Goal: Transaction & Acquisition: Purchase product/service

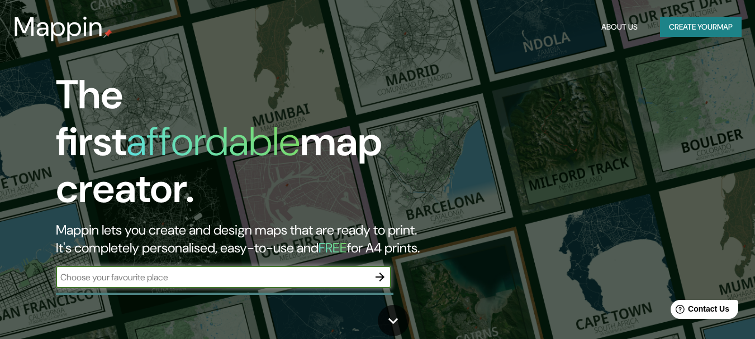
click at [170, 271] on input "text" at bounding box center [212, 277] width 313 height 13
type input "Cl. [STREET_ADDRESS]"
click at [679, 21] on button "Create your map" at bounding box center [701, 27] width 82 height 21
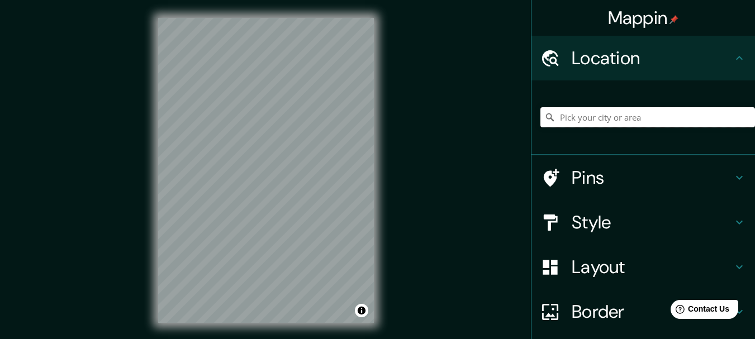
click at [630, 123] on input "Pick your city or area" at bounding box center [647, 117] width 215 height 20
paste input "Cl. [STREET_ADDRESS]"
type input "[STREET_ADDRESS]"
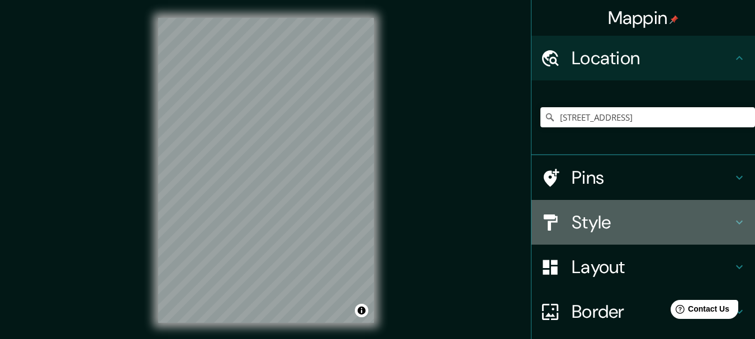
click at [642, 220] on h4 "Style" at bounding box center [652, 222] width 161 height 22
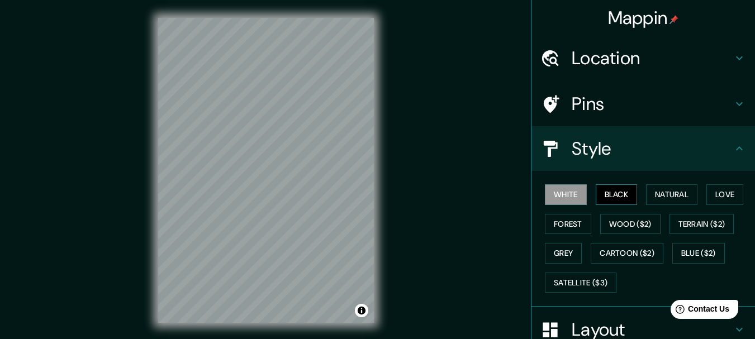
click at [616, 197] on button "Black" at bounding box center [617, 194] width 42 height 21
click at [670, 200] on button "Natural" at bounding box center [671, 194] width 51 height 21
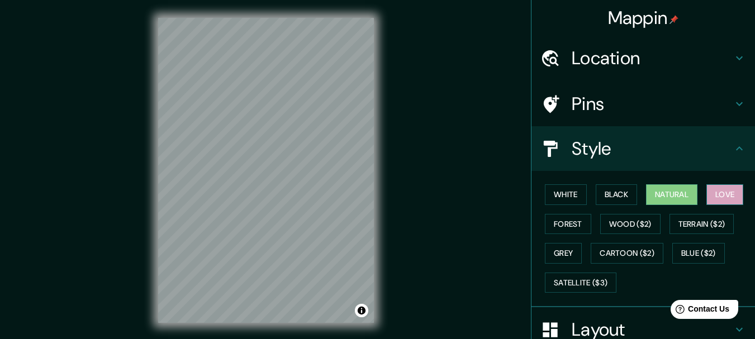
click at [716, 194] on button "Love" at bounding box center [724, 194] width 37 height 21
click at [559, 226] on button "Forest" at bounding box center [568, 224] width 46 height 21
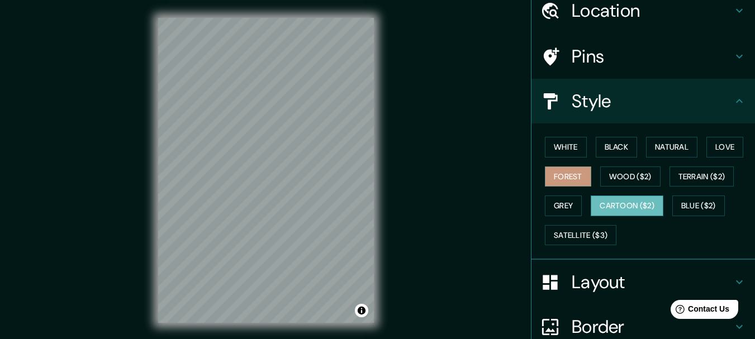
scroll to position [112, 0]
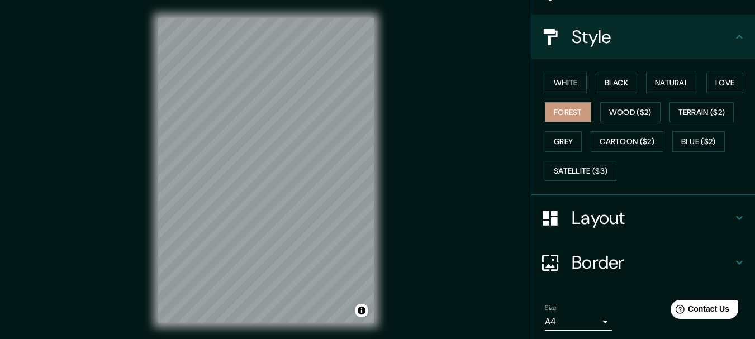
click at [619, 221] on h4 "Layout" at bounding box center [652, 218] width 161 height 22
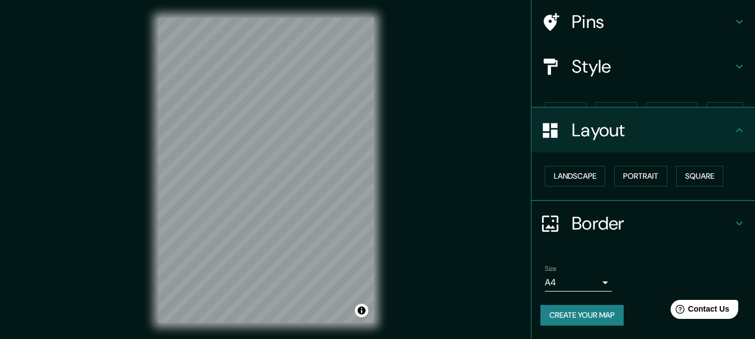
scroll to position [63, 0]
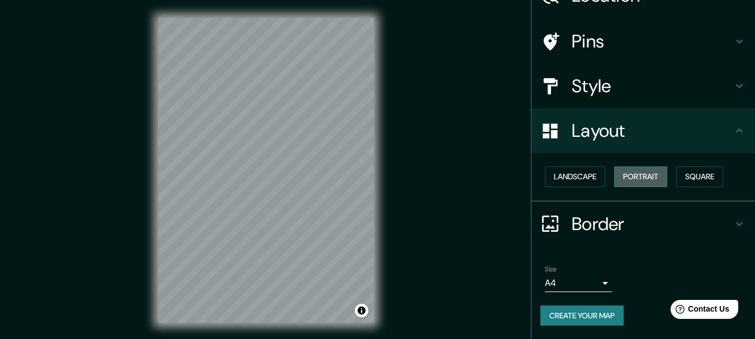
click at [625, 181] on button "Portrait" at bounding box center [640, 177] width 53 height 21
click at [712, 181] on button "Square" at bounding box center [699, 177] width 47 height 21
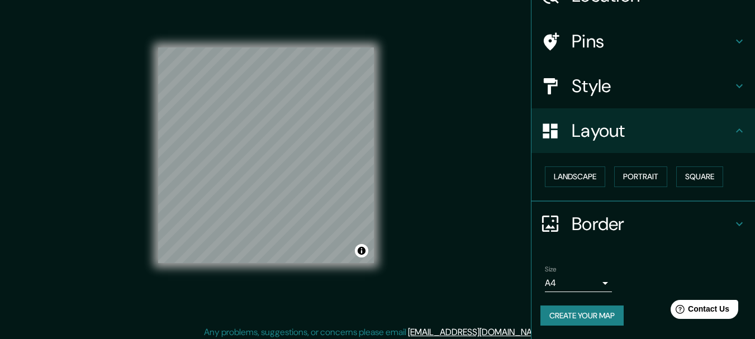
scroll to position [20, 0]
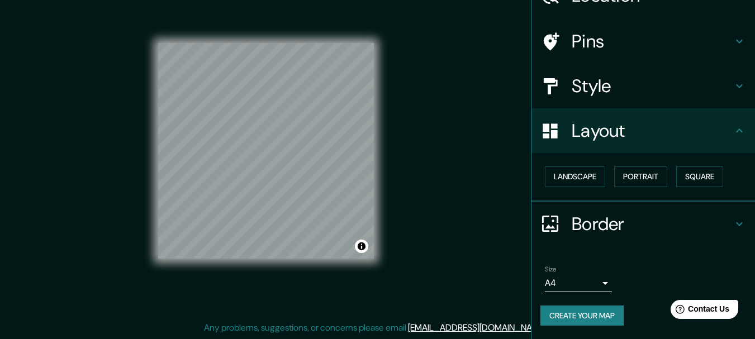
click at [592, 92] on h4 "Style" at bounding box center [652, 86] width 161 height 22
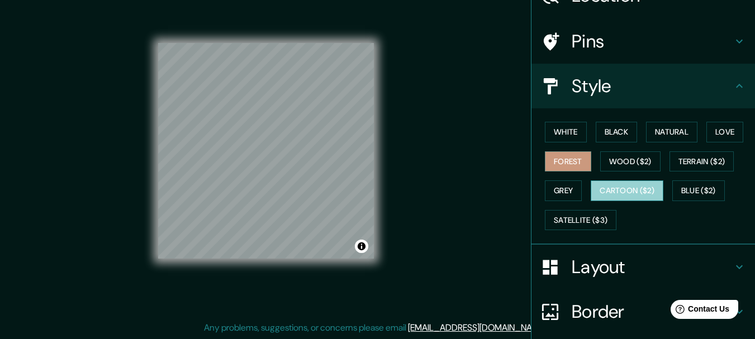
click at [612, 190] on button "Cartoon ($2)" at bounding box center [627, 191] width 73 height 21
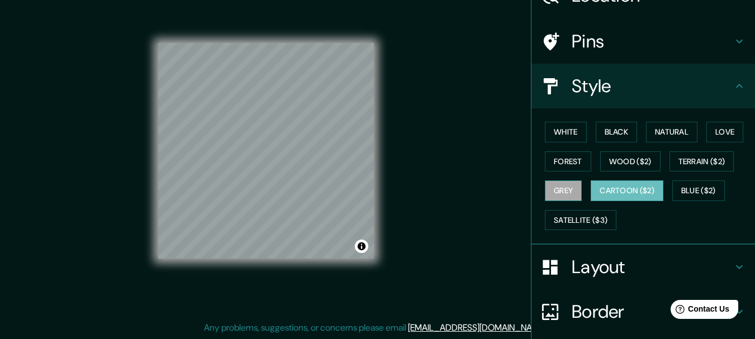
click at [545, 190] on button "Grey" at bounding box center [563, 191] width 37 height 21
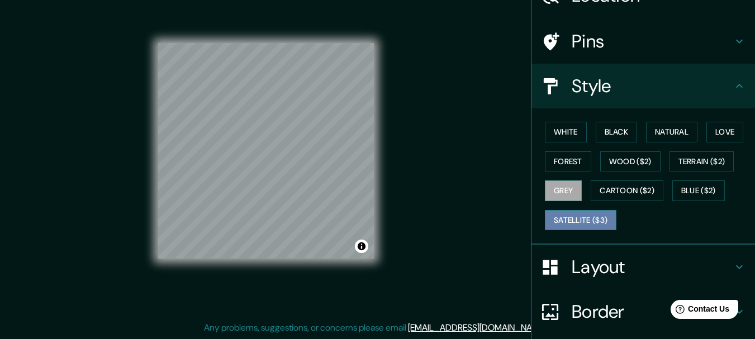
click at [572, 225] on button "Satellite ($3)" at bounding box center [581, 220] width 72 height 21
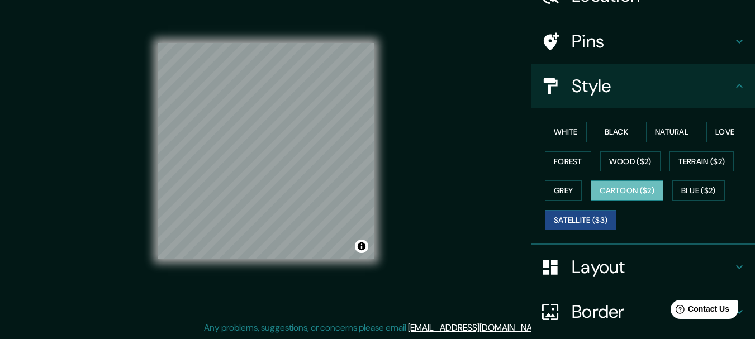
click at [623, 183] on button "Cartoon ($2)" at bounding box center [627, 191] width 73 height 21
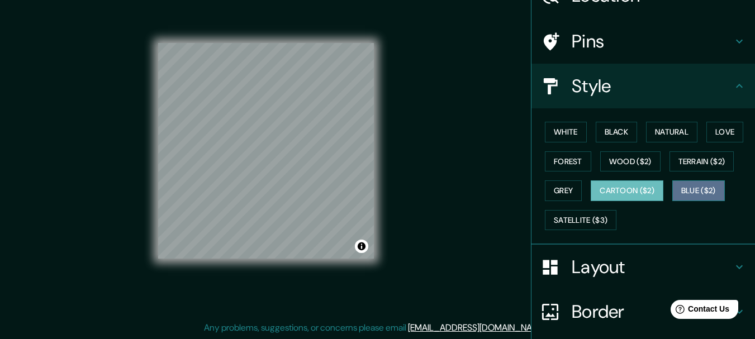
click at [684, 187] on button "Blue ($2)" at bounding box center [698, 191] width 53 height 21
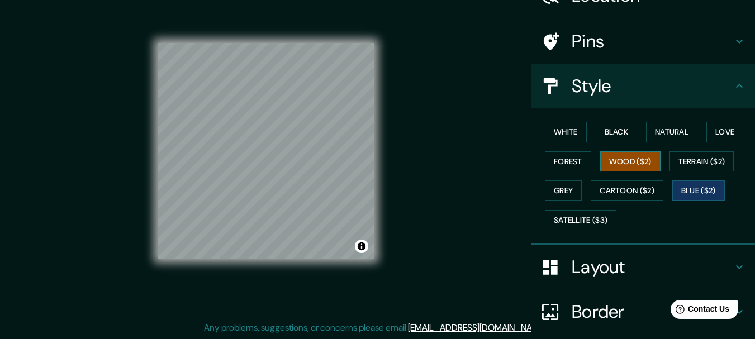
click at [623, 163] on button "Wood ($2)" at bounding box center [630, 161] width 60 height 21
click at [554, 162] on button "Forest" at bounding box center [568, 161] width 46 height 21
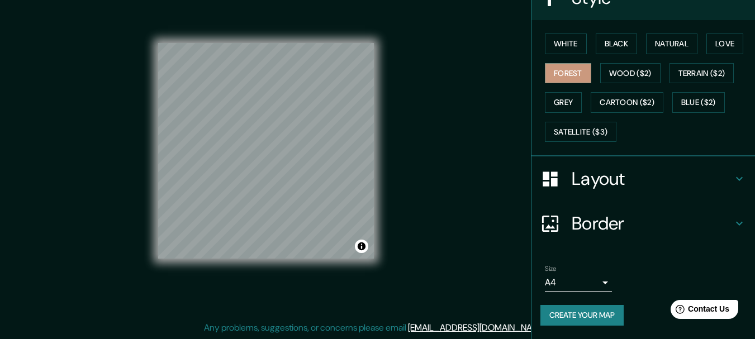
click at [608, 216] on h4 "Border" at bounding box center [652, 223] width 161 height 22
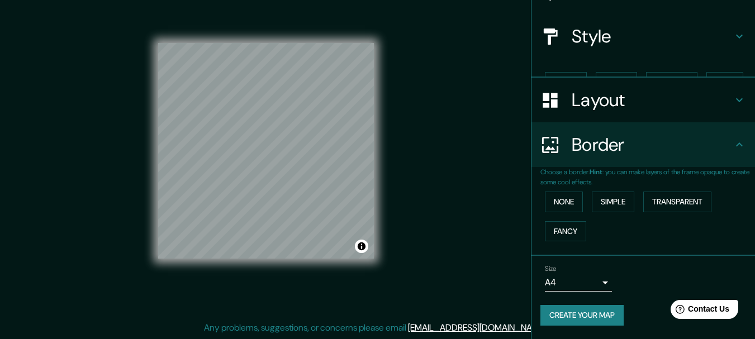
scroll to position [93, 0]
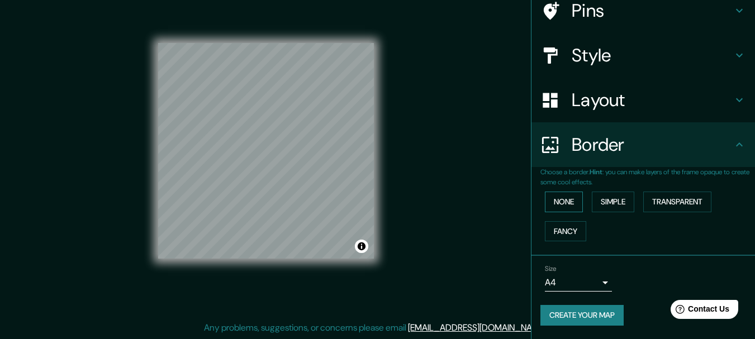
click at [552, 199] on button "None" at bounding box center [564, 202] width 38 height 21
click at [556, 232] on button "Fancy" at bounding box center [565, 231] width 41 height 21
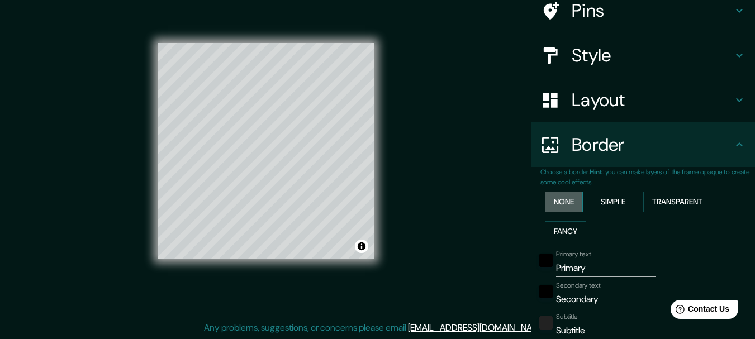
click at [556, 204] on button "None" at bounding box center [564, 202] width 38 height 21
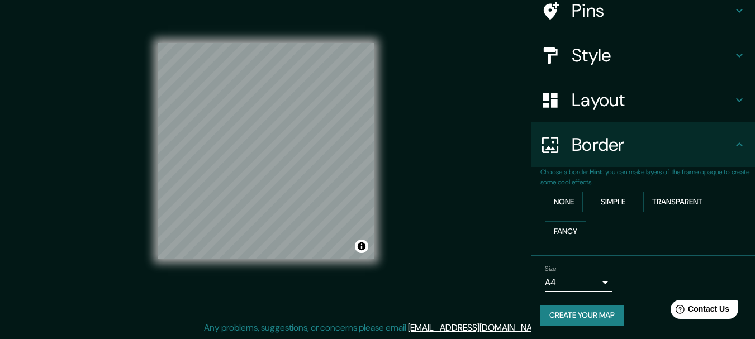
click at [625, 204] on button "Simple" at bounding box center [613, 202] width 42 height 21
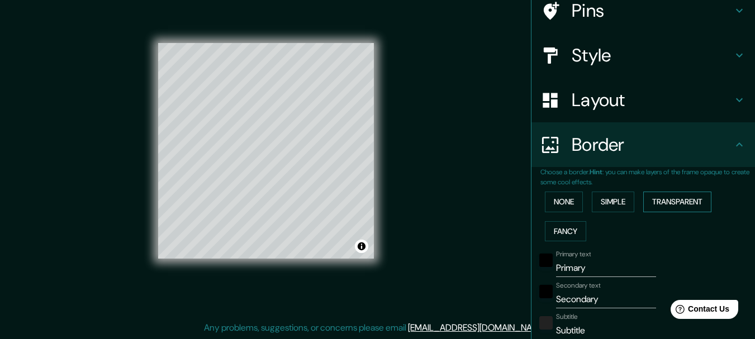
click at [666, 197] on button "Transparent" at bounding box center [677, 202] width 68 height 21
drag, startPoint x: 532, startPoint y: 200, endPoint x: 551, endPoint y: 196, distance: 19.9
click at [533, 198] on div "Choose a border. Hint : you can make layers of the frame opaque to create some …" at bounding box center [644, 313] width 224 height 293
click at [568, 196] on button "None" at bounding box center [564, 202] width 38 height 21
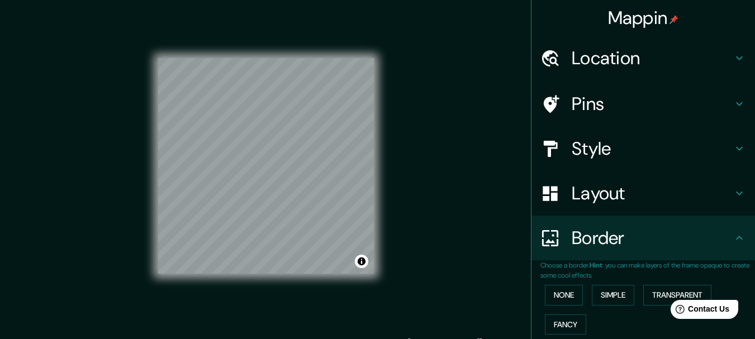
scroll to position [0, 0]
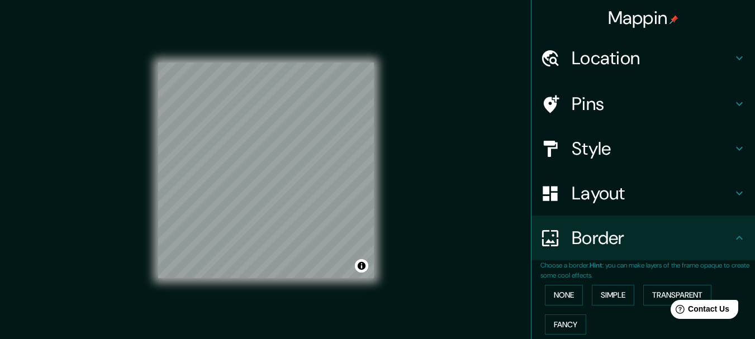
click at [615, 142] on h4 "Style" at bounding box center [652, 148] width 161 height 22
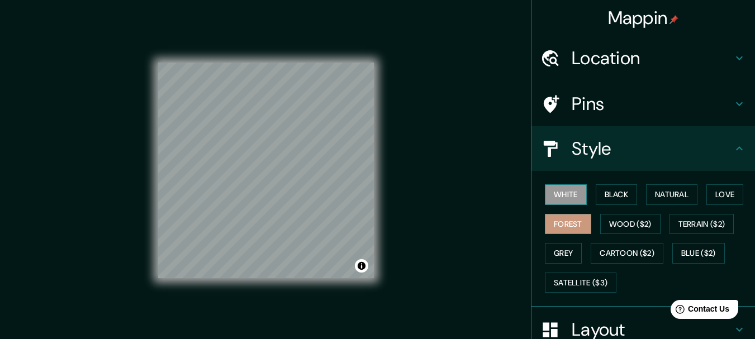
click at [557, 202] on button "White" at bounding box center [566, 194] width 42 height 21
click at [611, 193] on button "Black" at bounding box center [617, 194] width 42 height 21
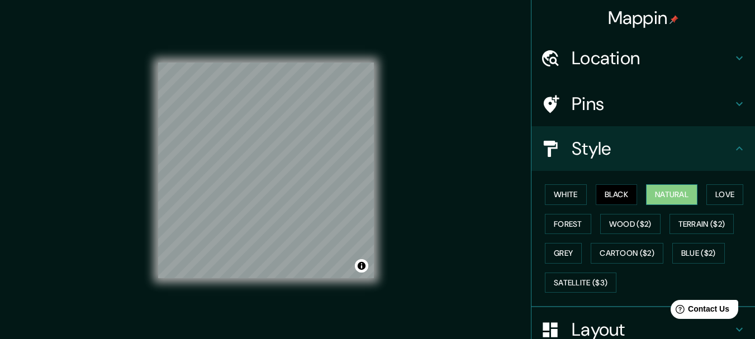
click at [672, 190] on button "Natural" at bounding box center [671, 194] width 51 height 21
click at [722, 191] on button "Love" at bounding box center [724, 194] width 37 height 21
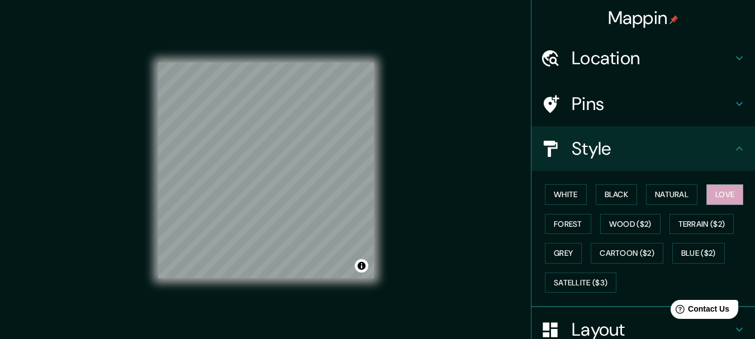
click at [594, 95] on h4 "Pins" at bounding box center [652, 104] width 161 height 22
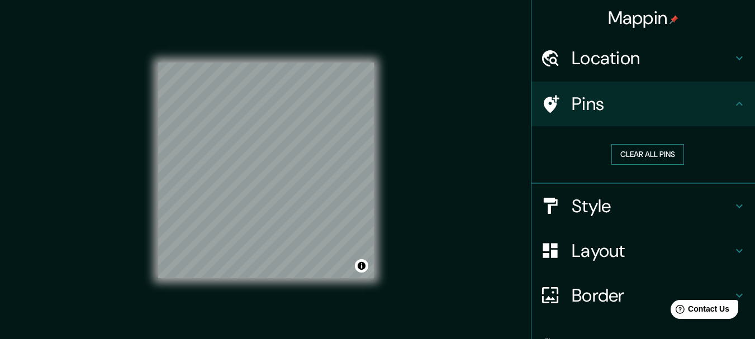
click at [632, 160] on button "Clear all pins" at bounding box center [647, 154] width 73 height 21
click at [634, 145] on button "Clear all pins" at bounding box center [647, 154] width 73 height 21
click at [552, 130] on div "Clear all pins" at bounding box center [644, 155] width 224 height 58
click at [556, 106] on div at bounding box center [555, 104] width 31 height 20
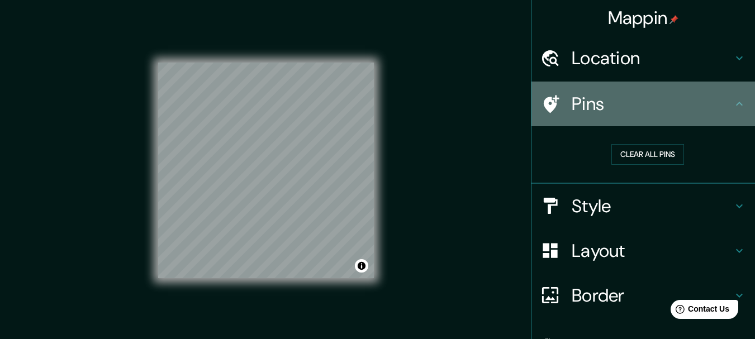
click at [544, 98] on icon at bounding box center [552, 104] width 16 height 18
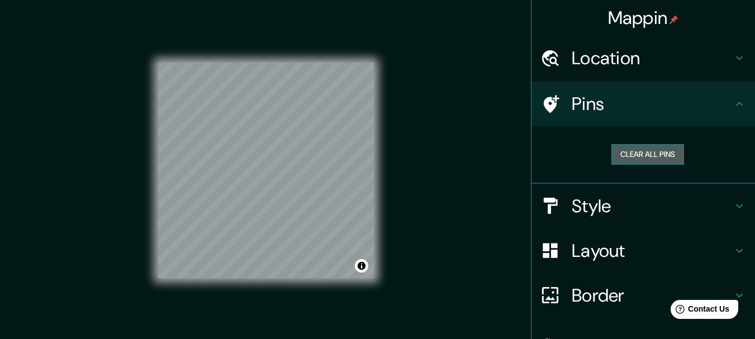
click at [643, 156] on button "Clear all pins" at bounding box center [647, 154] width 73 height 21
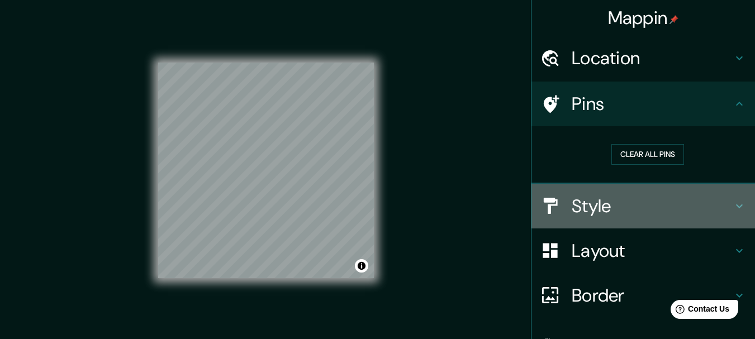
click at [587, 202] on h4 "Style" at bounding box center [652, 206] width 161 height 22
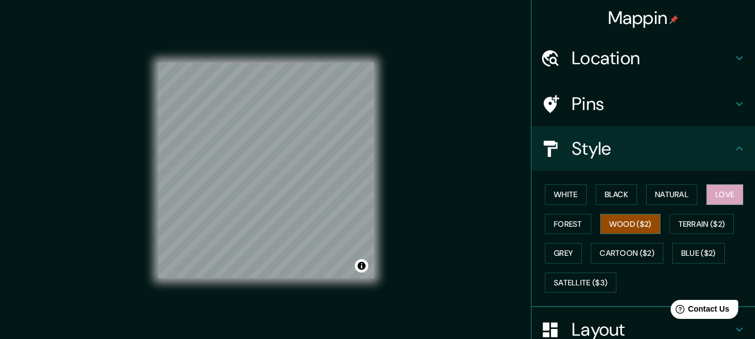
click at [629, 220] on button "Wood ($2)" at bounding box center [630, 224] width 60 height 21
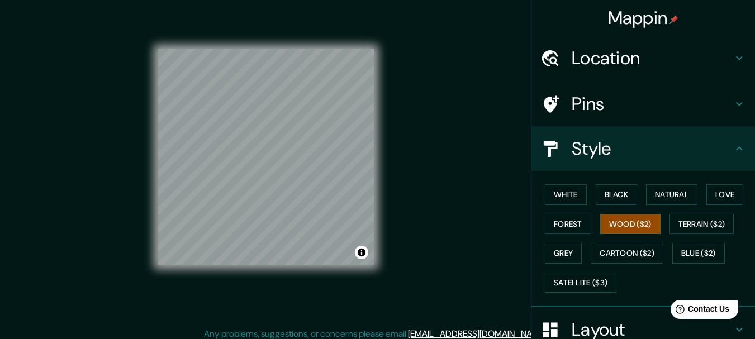
scroll to position [20, 0]
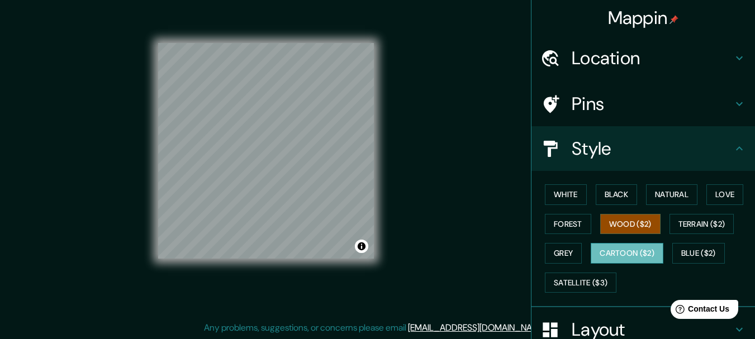
click at [631, 252] on button "Cartoon ($2)" at bounding box center [627, 253] width 73 height 21
click at [706, 257] on button "Blue ($2)" at bounding box center [698, 253] width 53 height 21
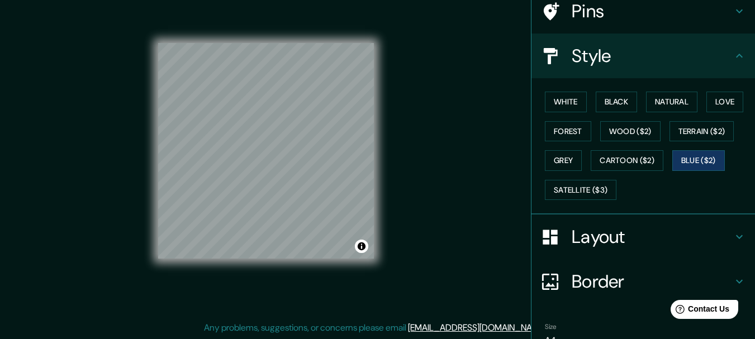
scroll to position [151, 0]
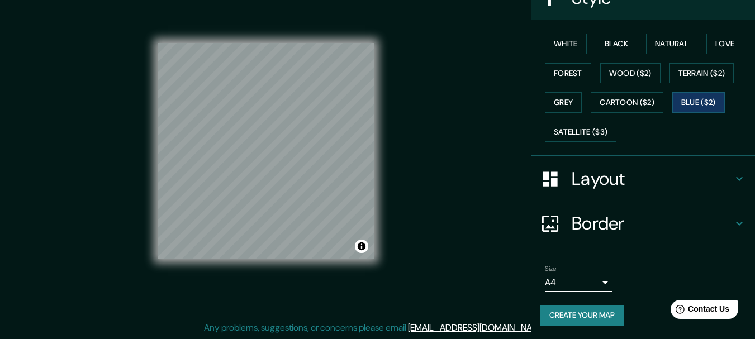
click at [602, 185] on h4 "Layout" at bounding box center [652, 179] width 161 height 22
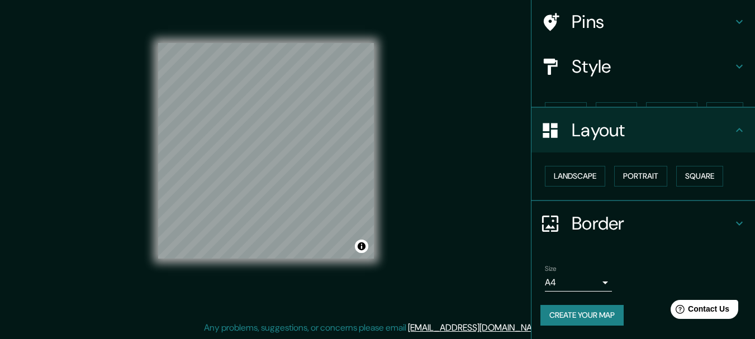
scroll to position [63, 0]
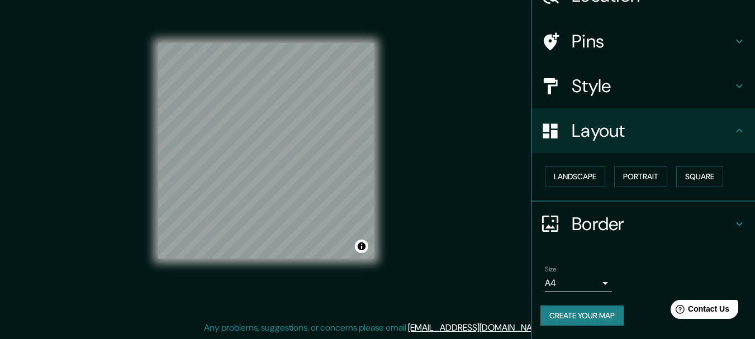
click at [553, 165] on div "Landscape [GEOGRAPHIC_DATA]" at bounding box center [644, 177] width 224 height 49
click at [545, 178] on button "Landscape" at bounding box center [575, 177] width 60 height 21
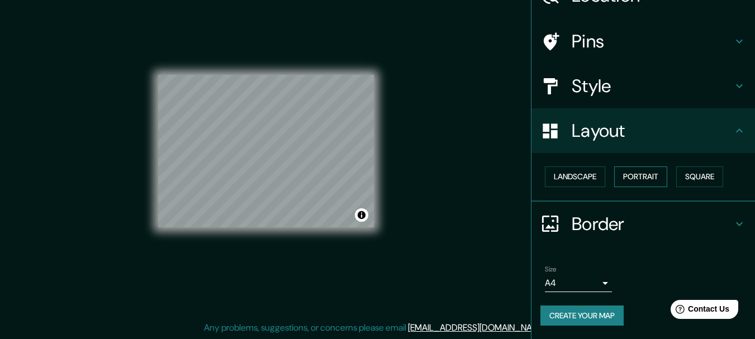
click at [640, 173] on button "Portrait" at bounding box center [640, 177] width 53 height 21
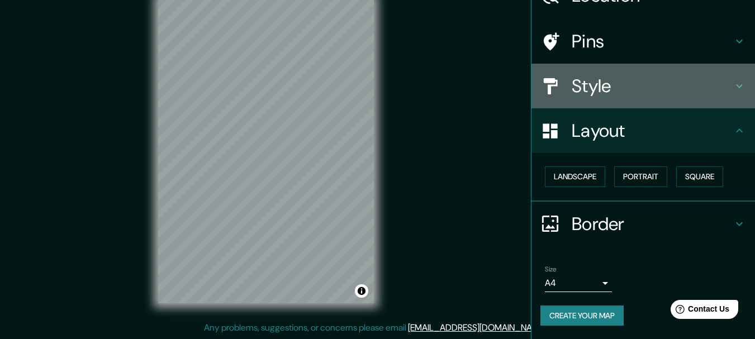
click at [663, 90] on h4 "Style" at bounding box center [652, 86] width 161 height 22
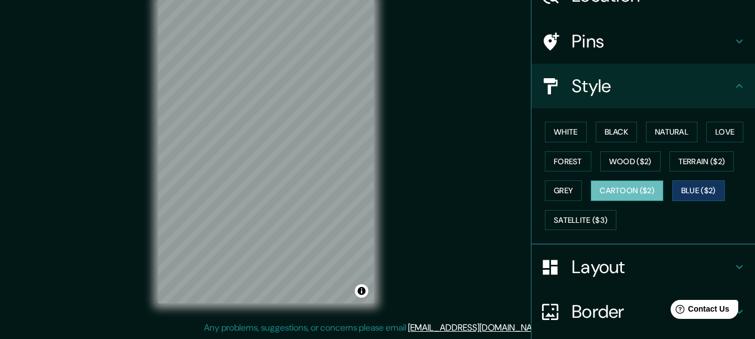
click at [597, 187] on button "Cartoon ($2)" at bounding box center [627, 191] width 73 height 21
click at [545, 192] on button "Grey" at bounding box center [563, 191] width 37 height 21
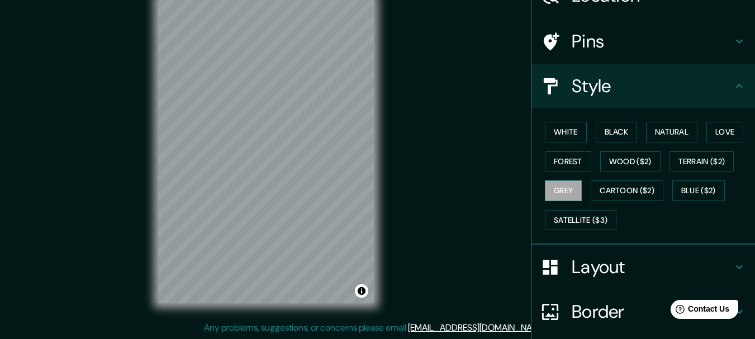
click at [579, 231] on div "White Black Natural Love Forest Wood ($2) Terrain ($2) Grey Cartoon ($2) Blue (…" at bounding box center [647, 175] width 215 height 117
click at [577, 224] on button "Satellite ($3)" at bounding box center [581, 220] width 72 height 21
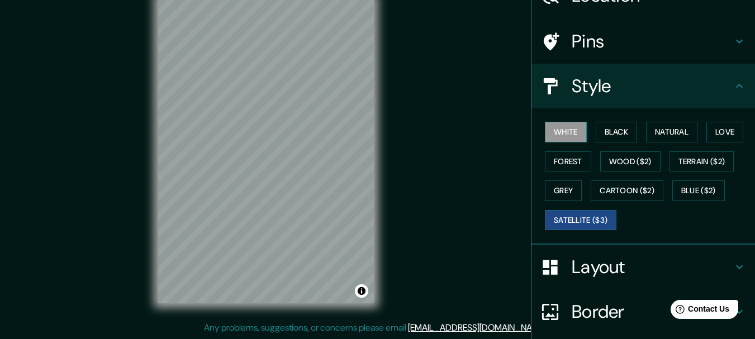
click at [545, 132] on button "White" at bounding box center [566, 132] width 42 height 21
click at [573, 214] on button "Satellite ($3)" at bounding box center [581, 220] width 72 height 21
